Goal: Task Accomplishment & Management: Manage account settings

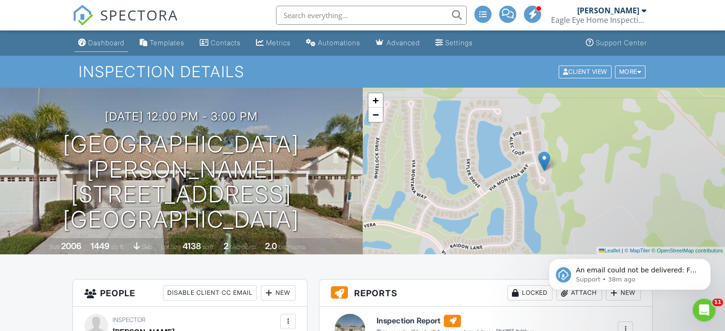
click at [114, 46] on div "Dashboard" at bounding box center [106, 43] width 36 height 8
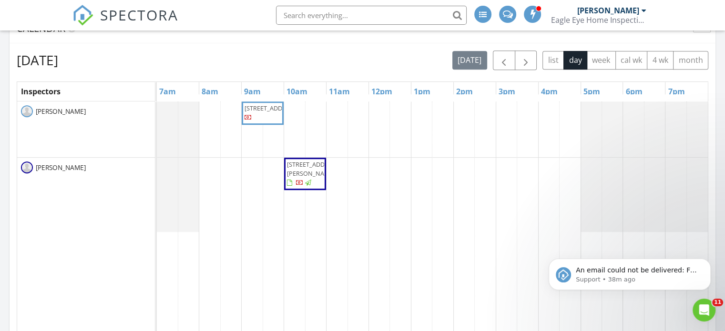
scroll to position [333, 0]
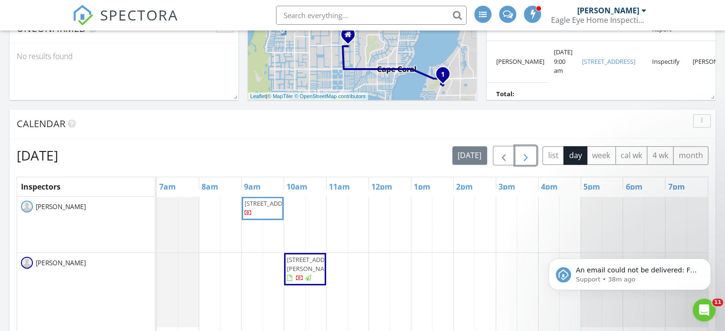
click at [526, 155] on span "button" at bounding box center [525, 155] width 11 height 11
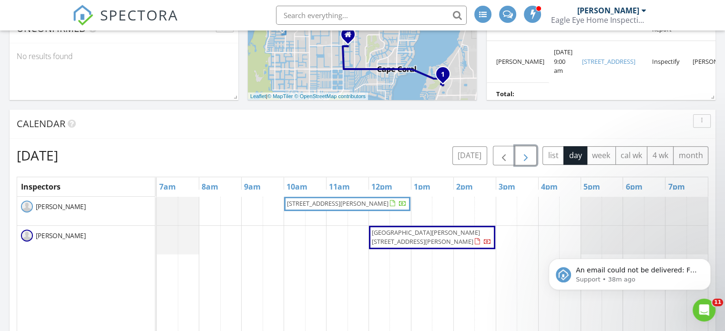
click at [530, 155] on span "button" at bounding box center [525, 155] width 11 height 11
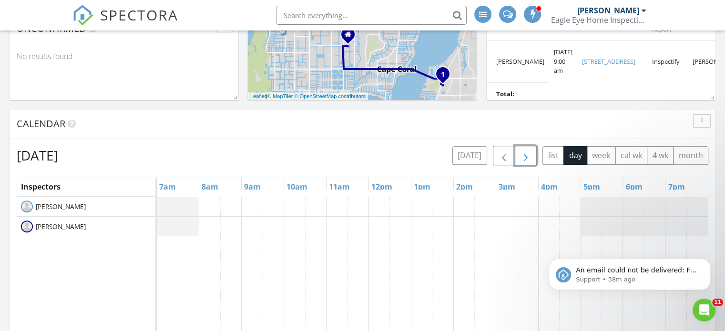
click at [530, 155] on span "button" at bounding box center [525, 155] width 11 height 11
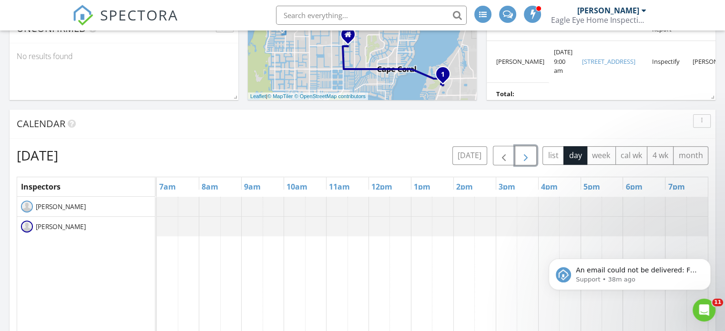
click at [530, 155] on span "button" at bounding box center [525, 155] width 11 height 11
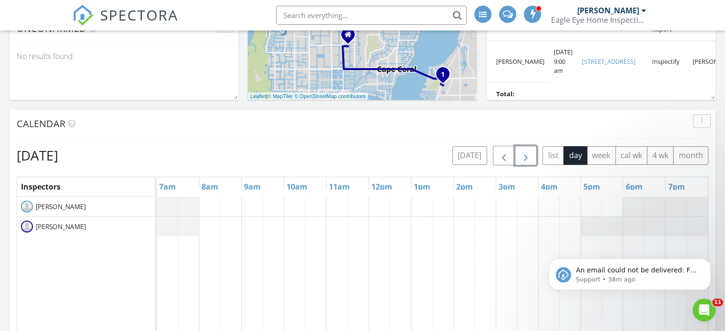
click at [530, 155] on span "button" at bounding box center [525, 155] width 11 height 11
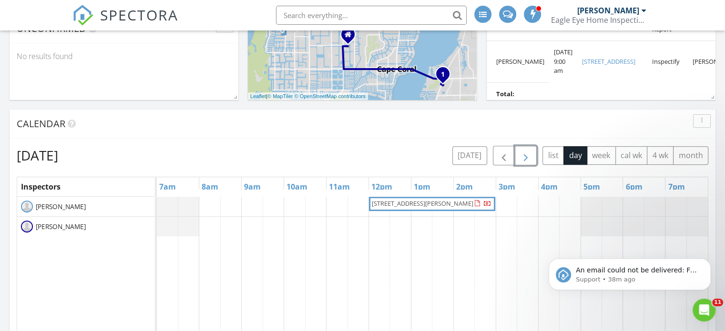
drag, startPoint x: 456, startPoint y: 197, endPoint x: 449, endPoint y: 204, distance: 10.8
click at [449, 204] on span "7033 Ramrod Cir, LaBelle 33935" at bounding box center [422, 203] width 101 height 9
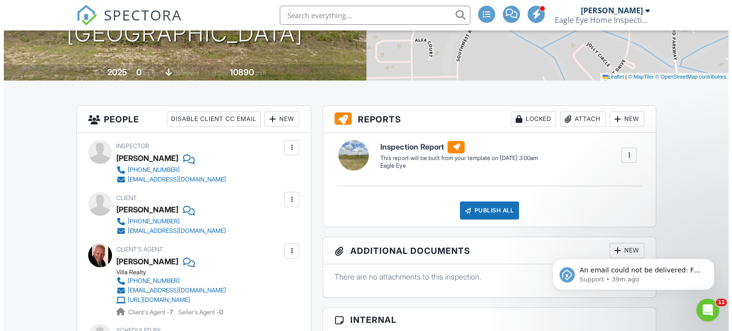
scroll to position [191, 0]
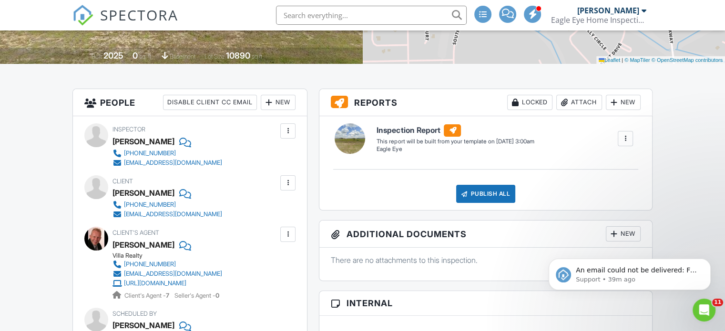
click at [285, 182] on div at bounding box center [288, 183] width 10 height 10
click at [271, 232] on div "Remove" at bounding box center [273, 235] width 26 height 11
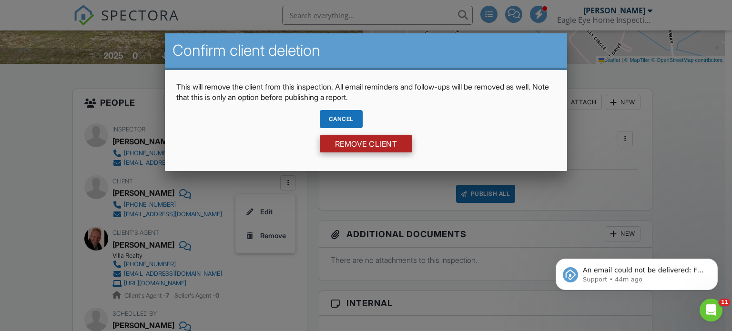
click at [390, 145] on input "Remove Client" at bounding box center [366, 143] width 93 height 17
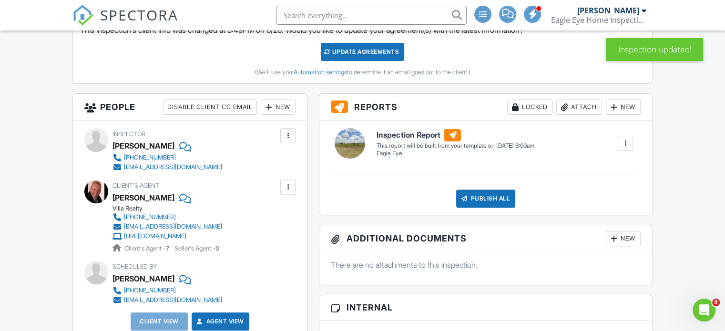
click at [286, 108] on div "New" at bounding box center [278, 107] width 35 height 15
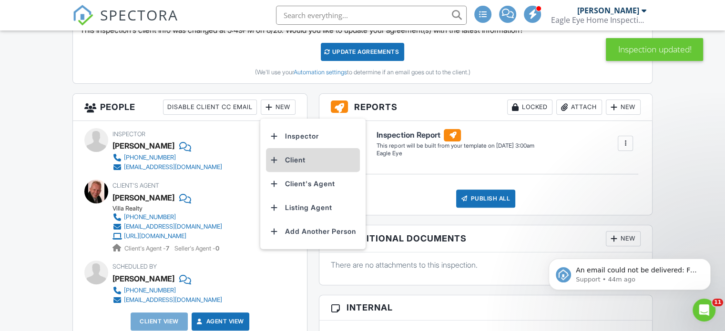
click at [297, 158] on li "Client" at bounding box center [313, 160] width 94 height 24
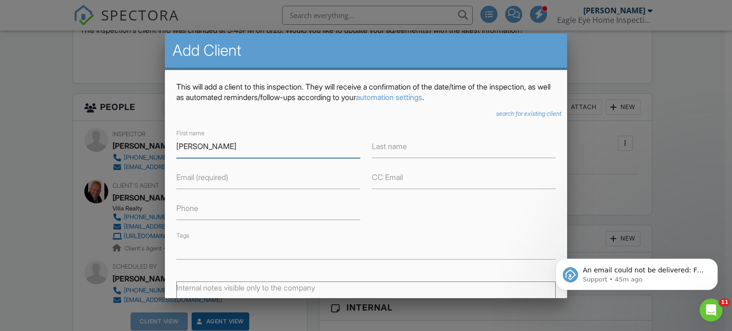
type input "[PERSON_NAME]"
click at [409, 148] on input "Last name" at bounding box center [464, 146] width 184 height 23
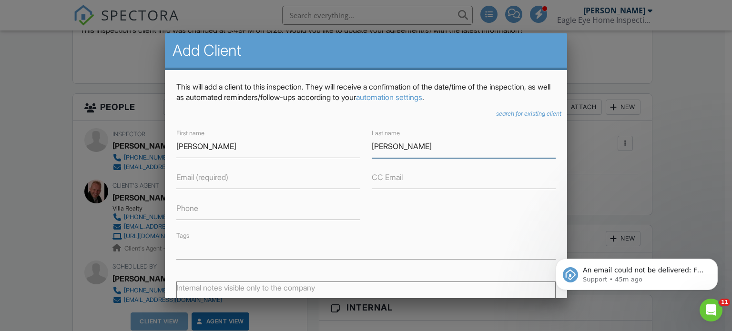
type input "[PERSON_NAME]"
click at [311, 181] on input "Email (required)" at bounding box center [268, 177] width 184 height 23
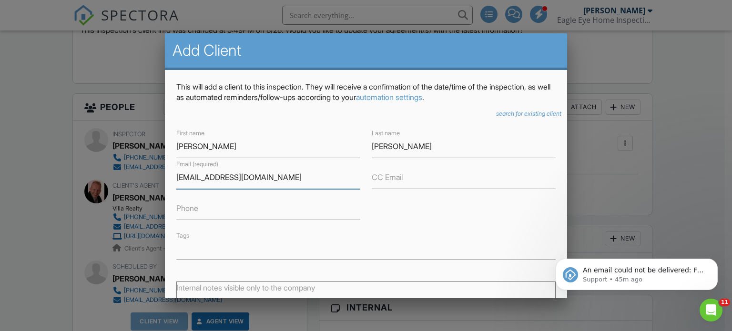
type input "[EMAIL_ADDRESS][DOMAIN_NAME]"
click at [275, 212] on input "Phone" at bounding box center [268, 208] width 184 height 23
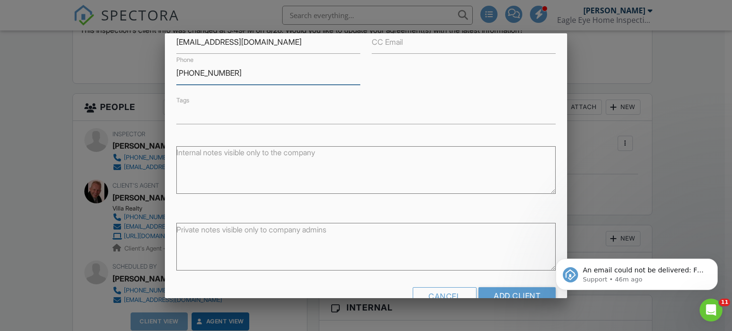
scroll to position [160, 0]
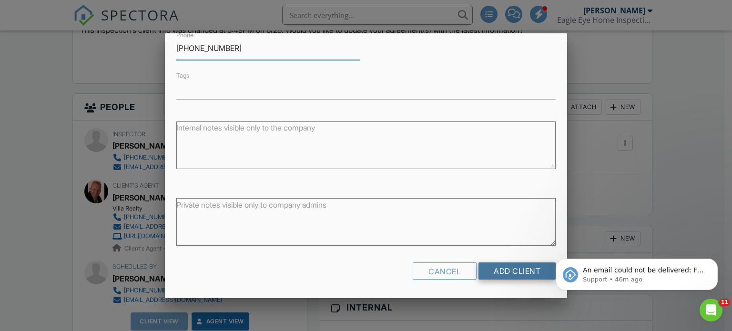
type input "[PHONE_NUMBER]"
click at [508, 269] on input "Add Client" at bounding box center [516, 270] width 77 height 17
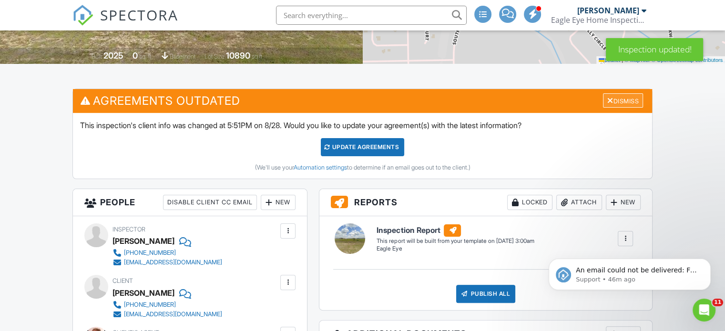
click at [629, 102] on div "Dismiss" at bounding box center [623, 100] width 40 height 15
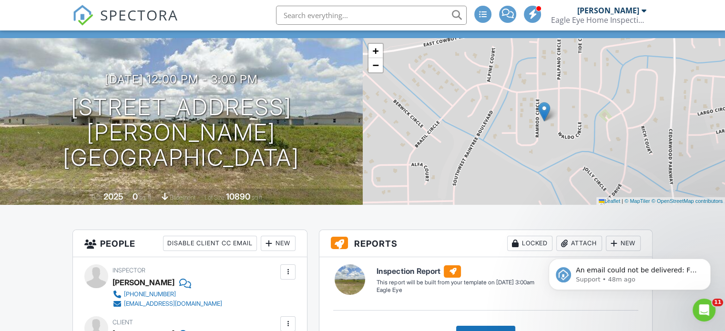
scroll to position [23, 0]
